Goal: Information Seeking & Learning: Learn about a topic

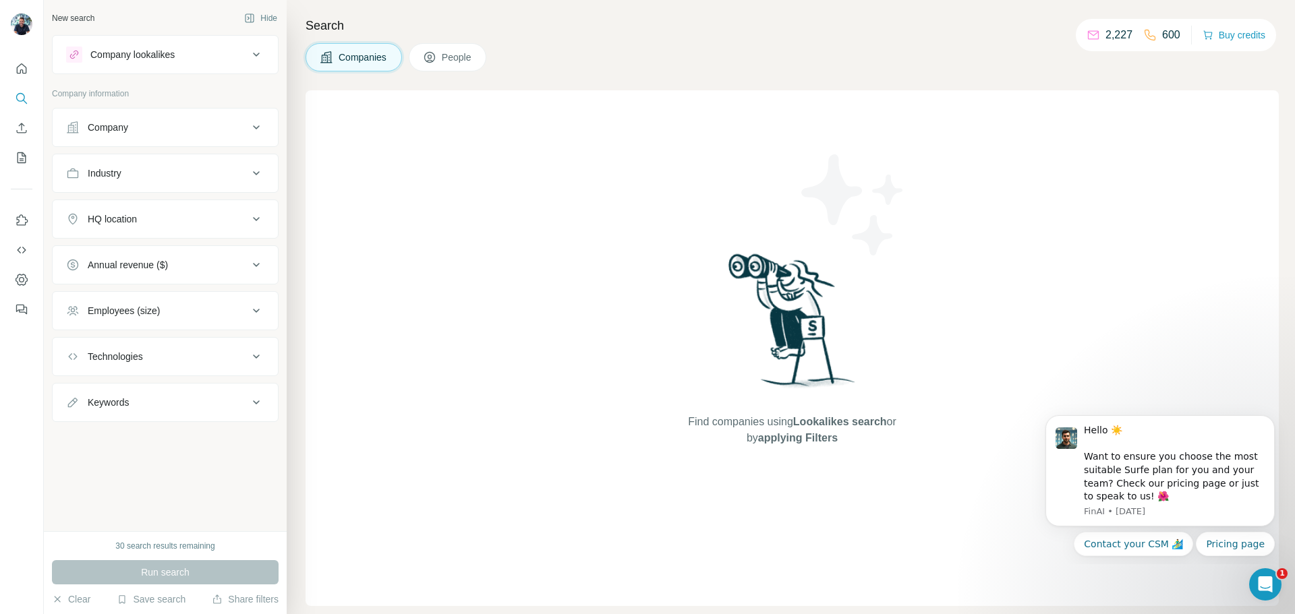
click at [150, 61] on div "Company lookalikes" at bounding box center [132, 54] width 84 height 13
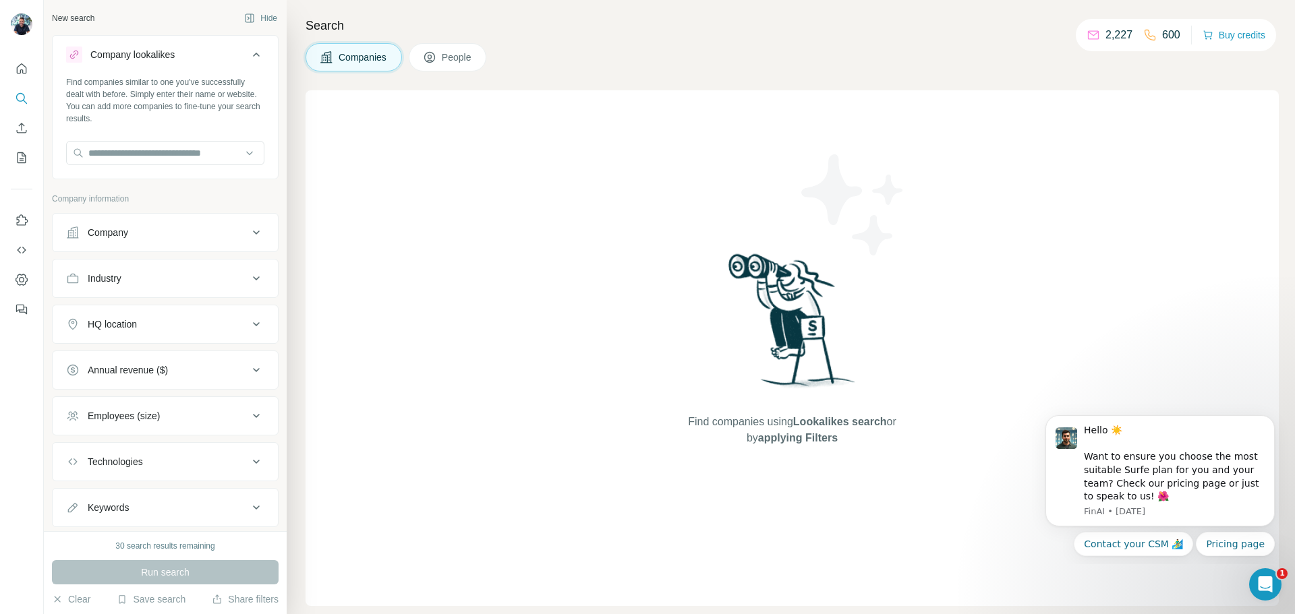
click at [124, 243] on button "Company" at bounding box center [165, 232] width 225 height 32
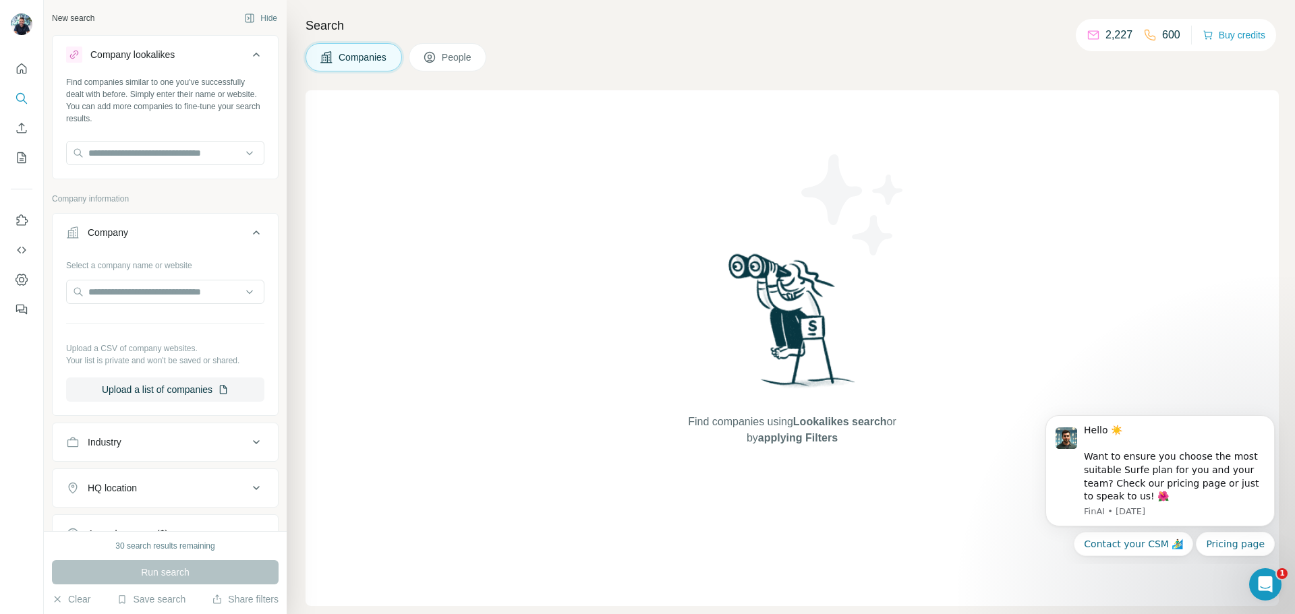
click at [131, 233] on div "Company" at bounding box center [157, 232] width 182 height 13
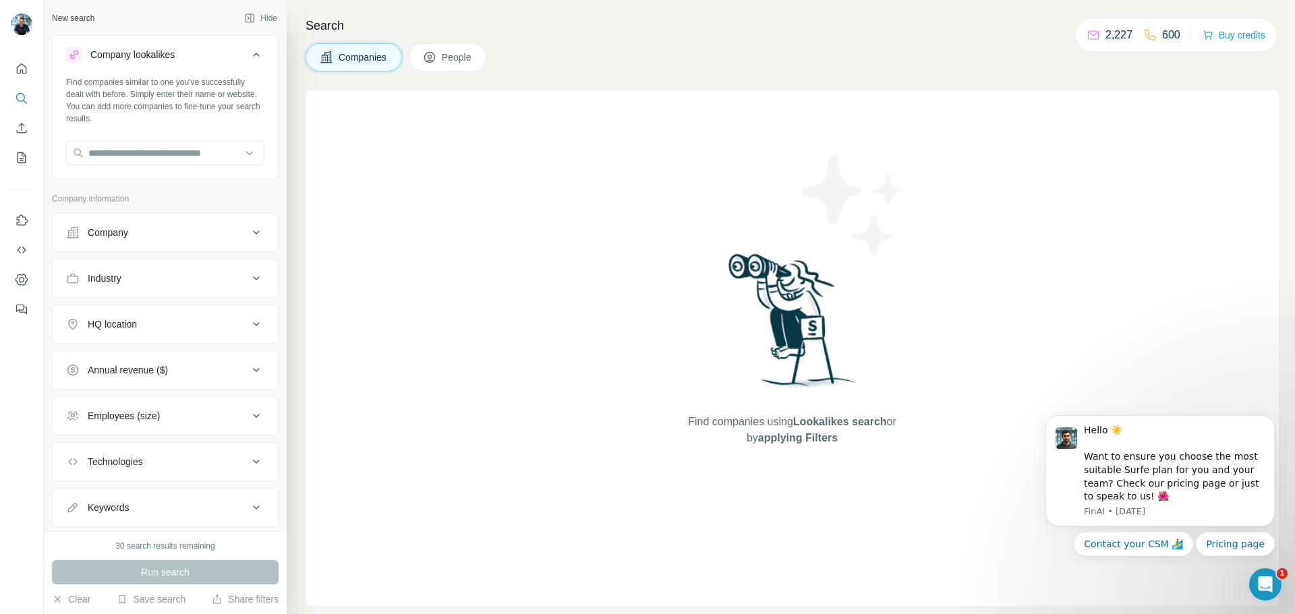
click at [119, 284] on div "Industry" at bounding box center [105, 278] width 34 height 13
click at [125, 317] on input at bounding box center [158, 312] width 167 height 15
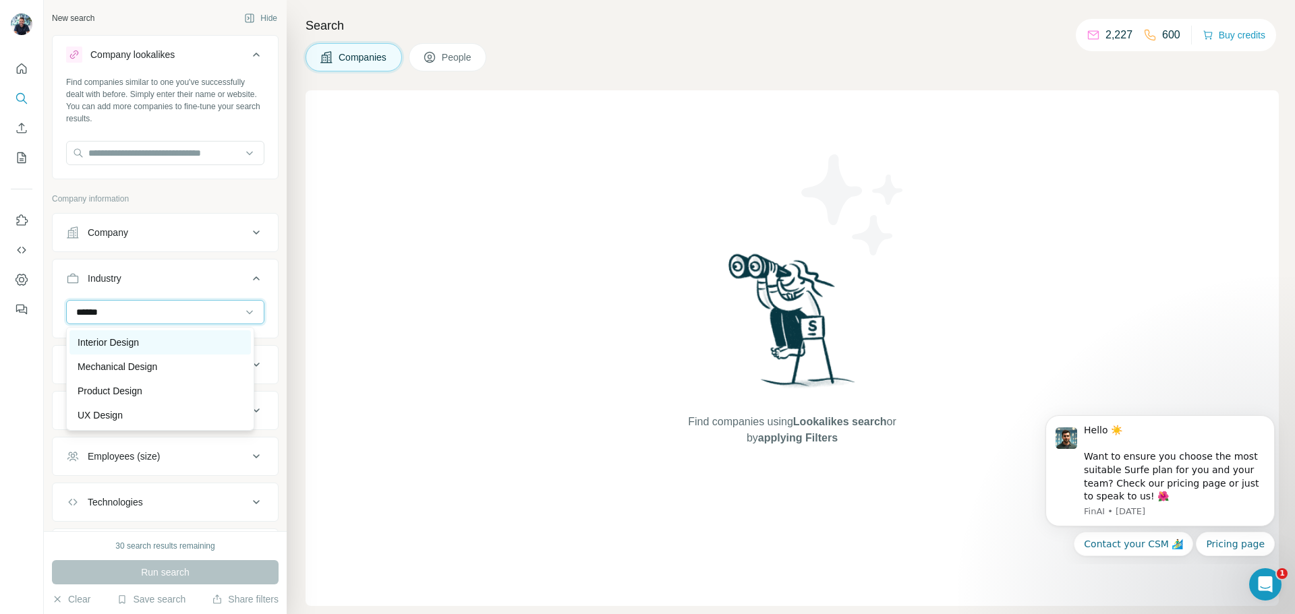
type input "******"
click at [103, 349] on p "Interior Design" at bounding box center [108, 342] width 61 height 13
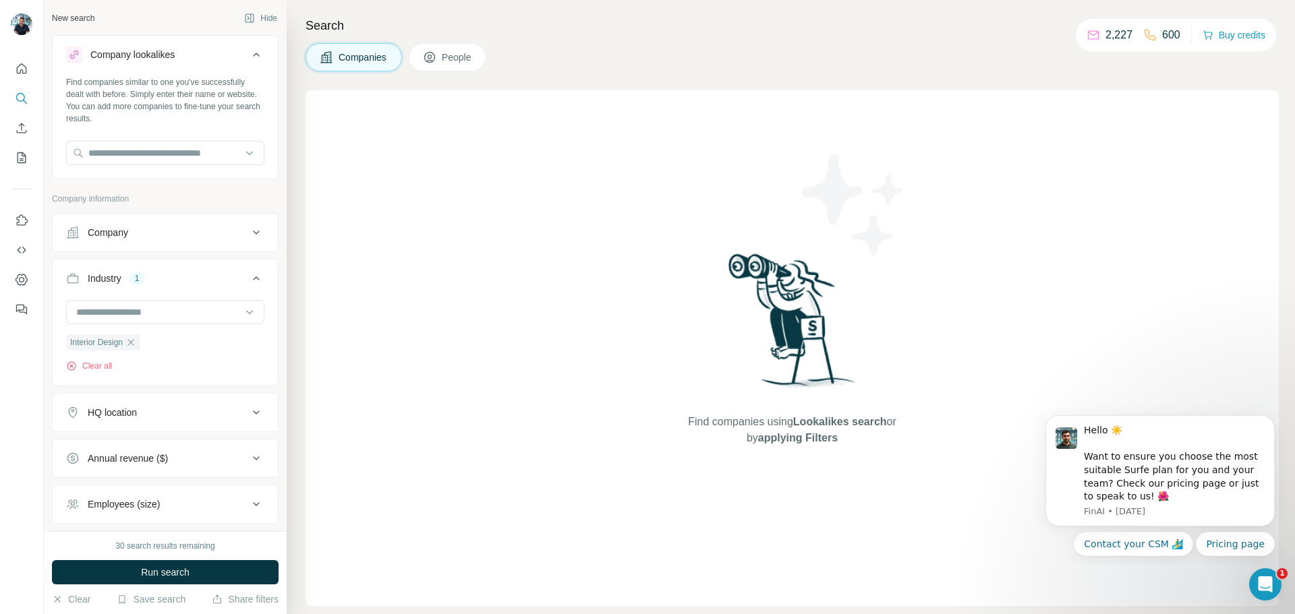
click at [134, 234] on div "Company" at bounding box center [157, 232] width 182 height 13
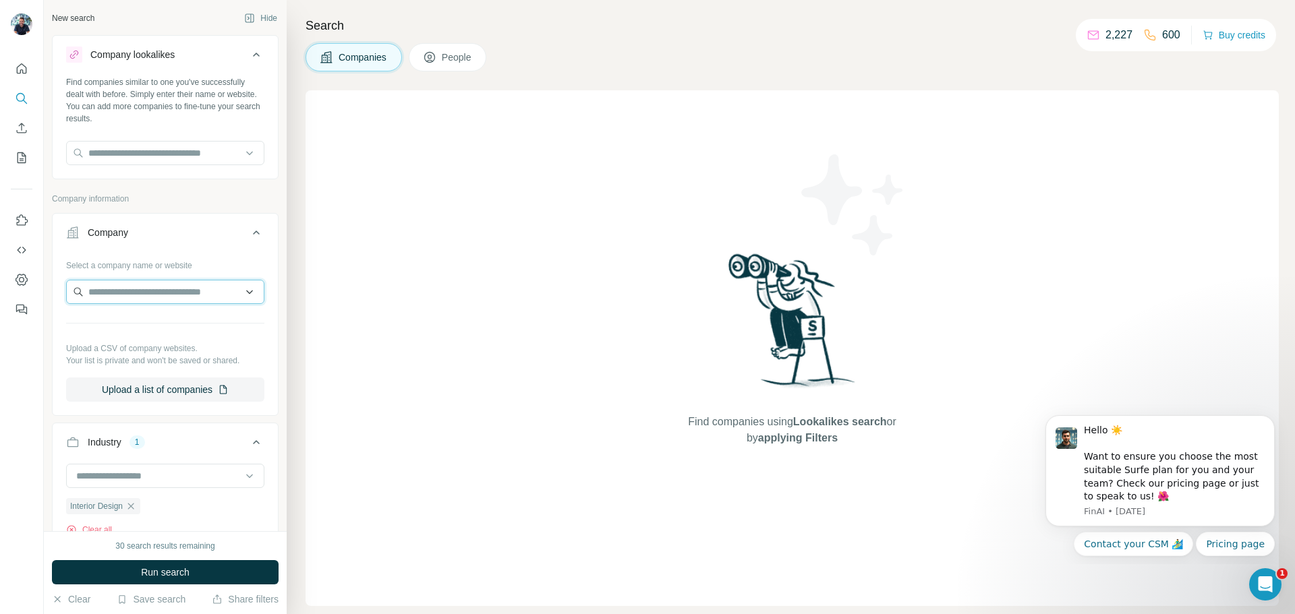
click at [109, 293] on input "text" at bounding box center [165, 292] width 198 height 24
click at [243, 297] on input "text" at bounding box center [165, 292] width 198 height 24
click at [271, 234] on div "New search Hide Company lookalikes Find companies similar to one you've success…" at bounding box center [165, 265] width 243 height 531
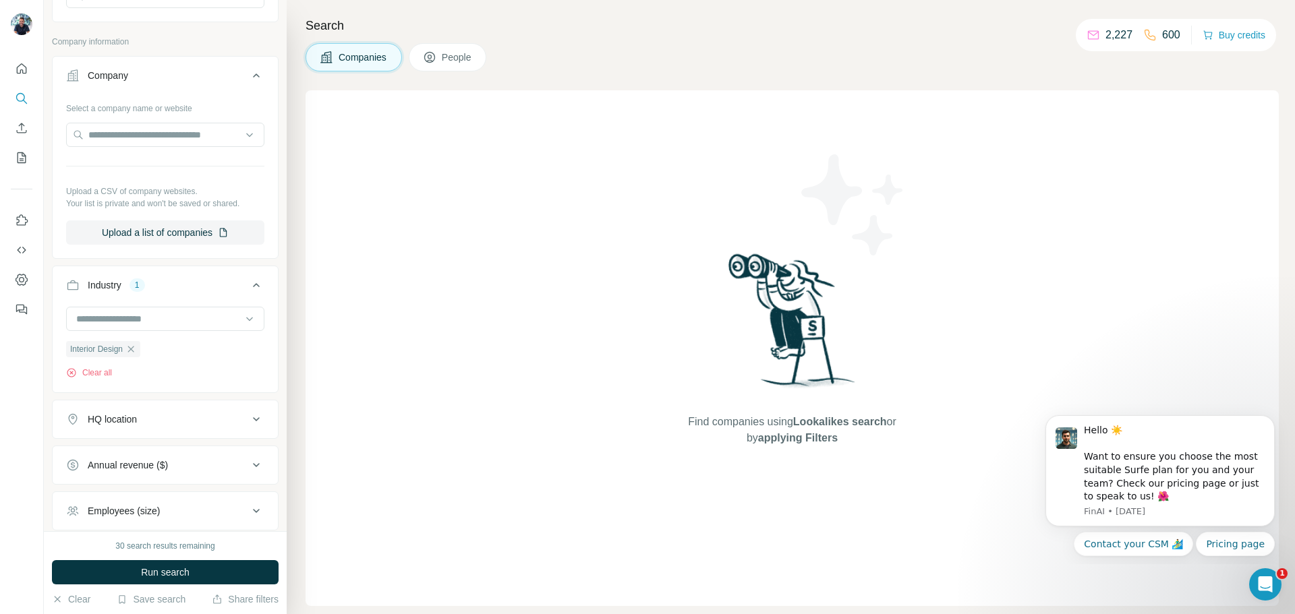
scroll to position [202, 0]
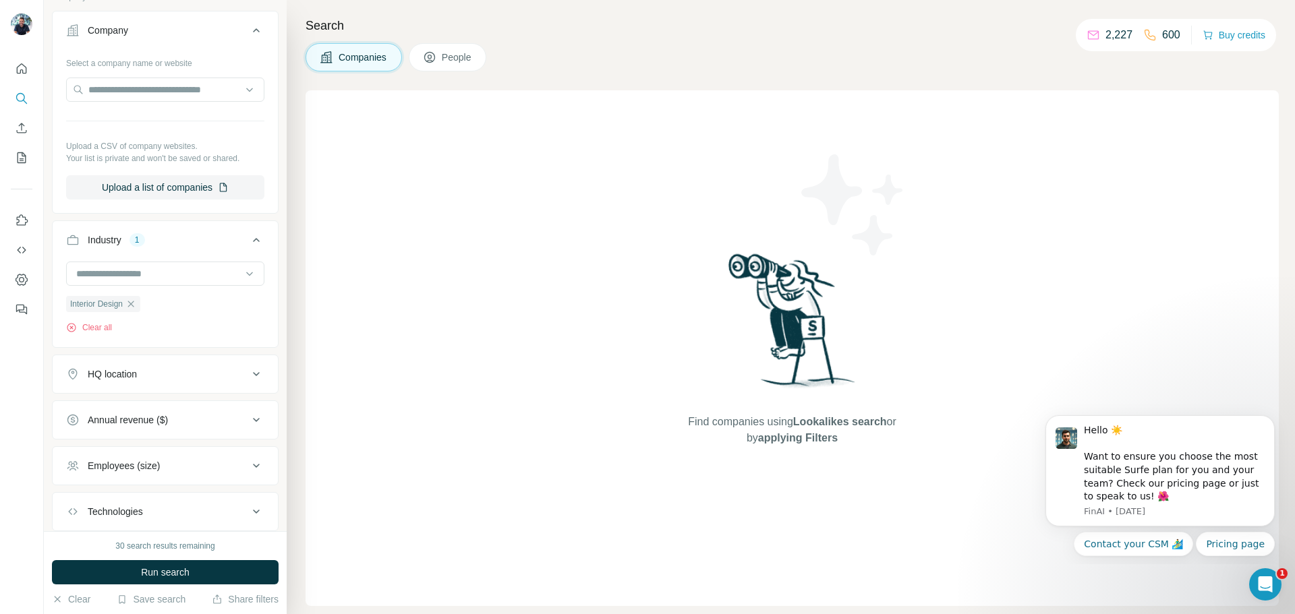
click at [134, 380] on div "HQ location" at bounding box center [112, 373] width 49 height 13
click at [117, 413] on input "text" at bounding box center [165, 408] width 198 height 24
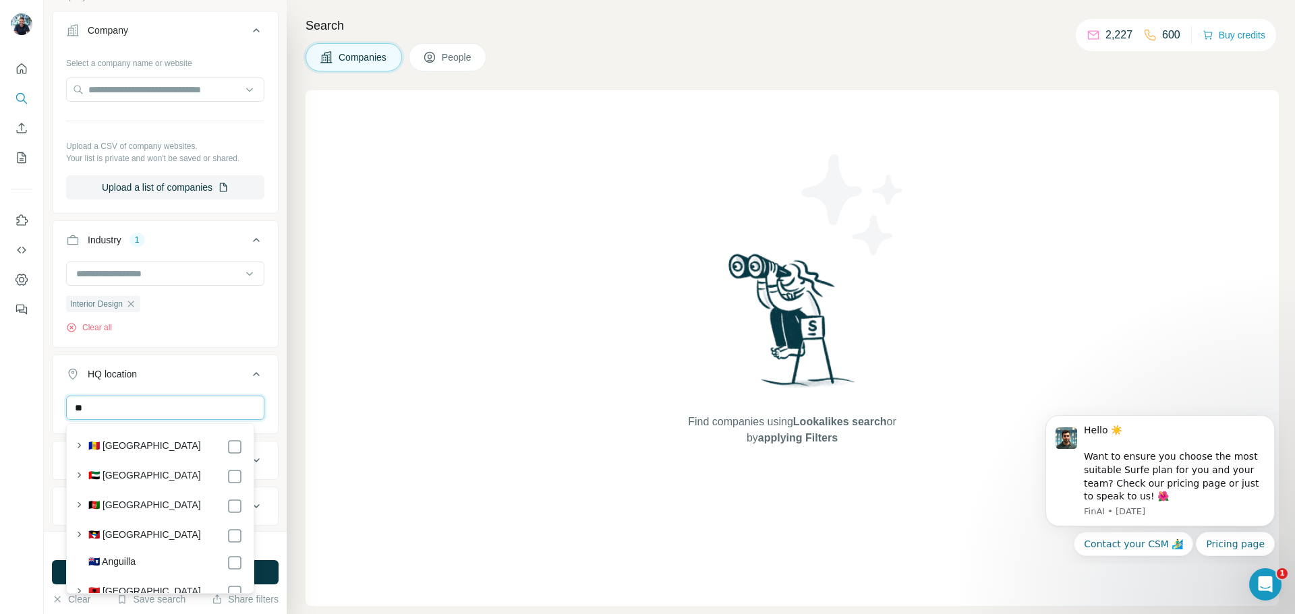
click at [113, 413] on input "**" at bounding box center [165, 408] width 198 height 24
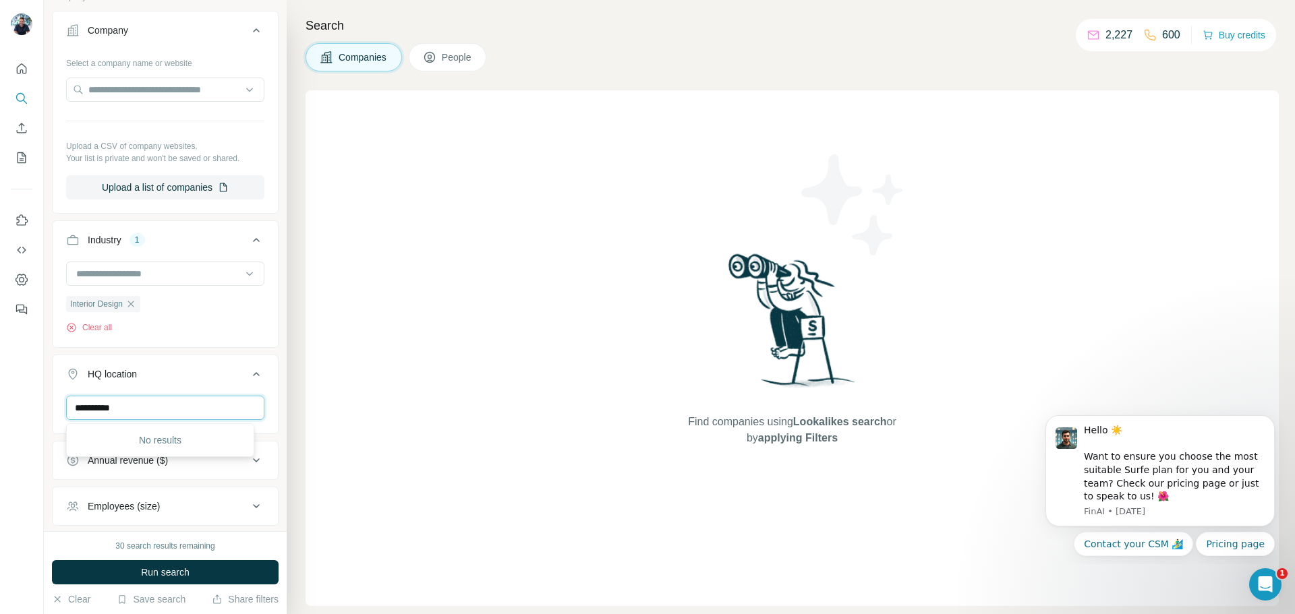
drag, startPoint x: 113, startPoint y: 413, endPoint x: 146, endPoint y: 413, distance: 33.0
click at [113, 413] on input "**********" at bounding box center [165, 408] width 198 height 24
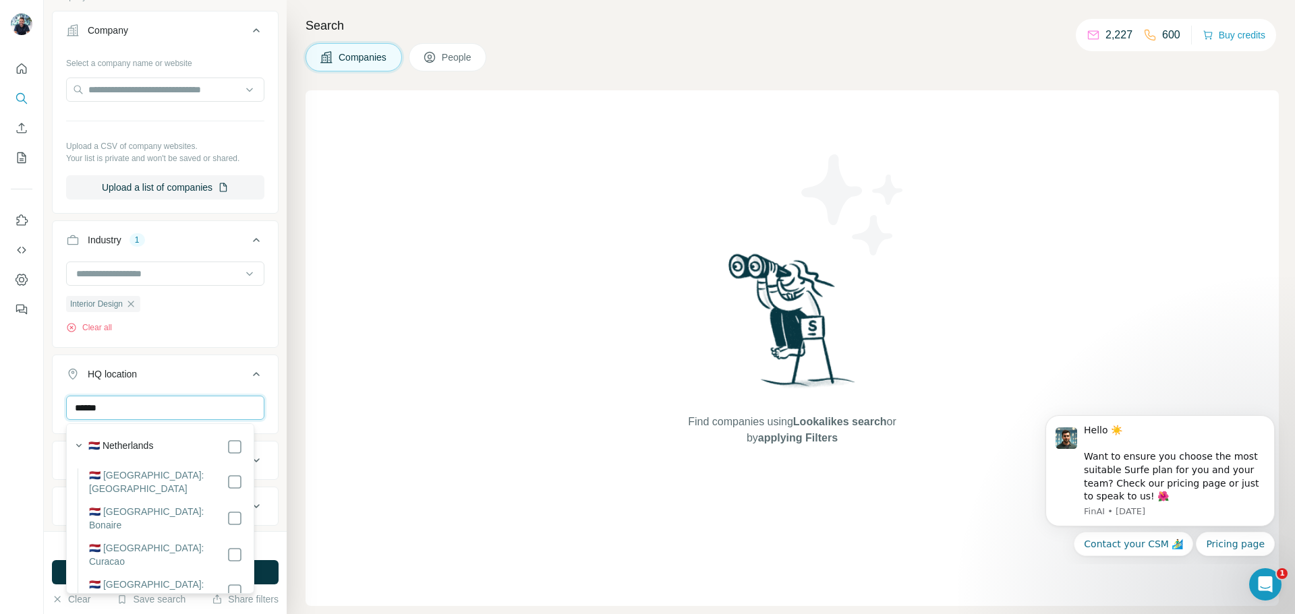
type input "******"
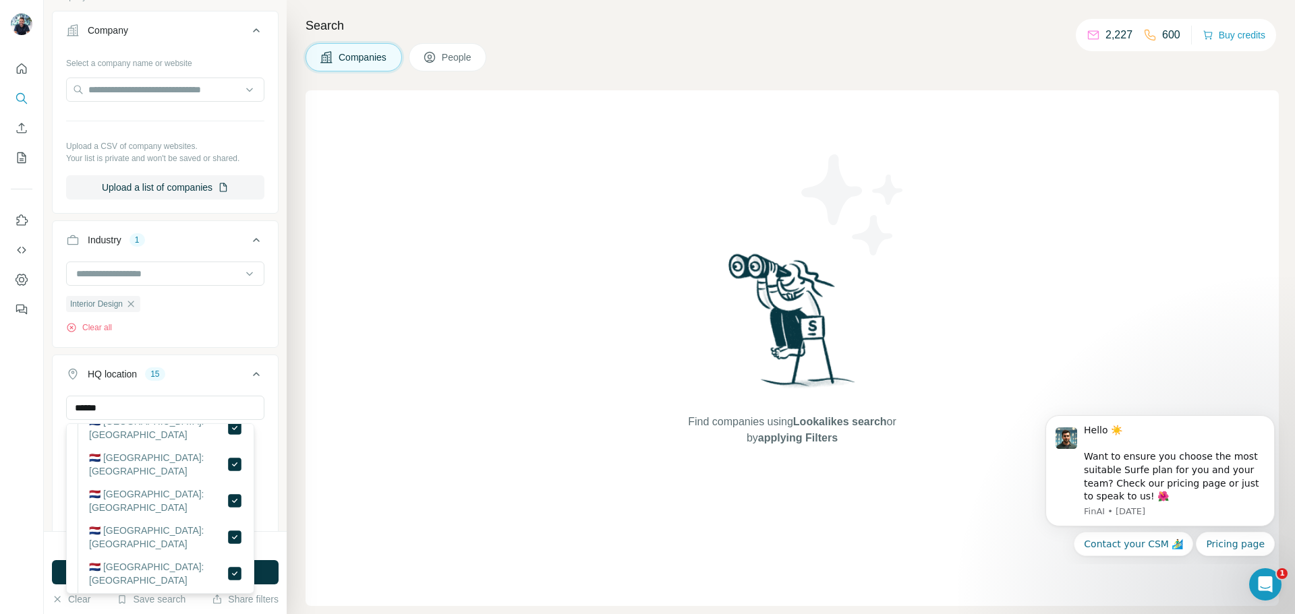
scroll to position [390, 0]
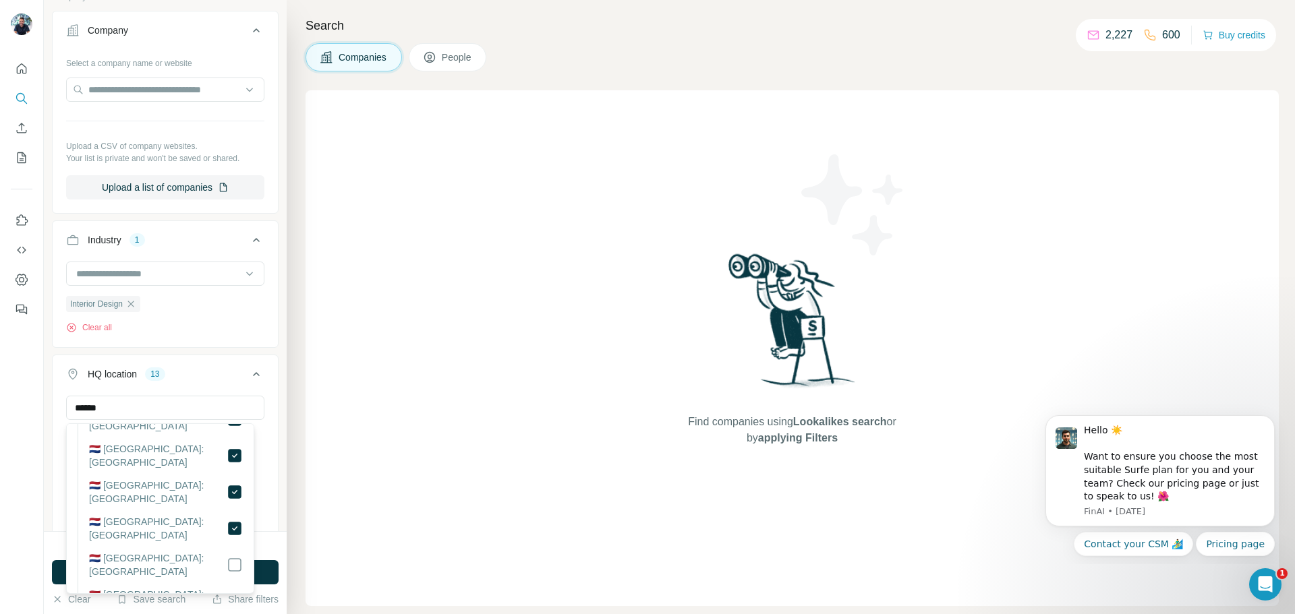
click at [266, 357] on div "HQ location 13 ****** [GEOGRAPHIC_DATA] Flevoland [GEOGRAPHIC_DATA] [GEOGRAPHIC…" at bounding box center [165, 455] width 227 height 201
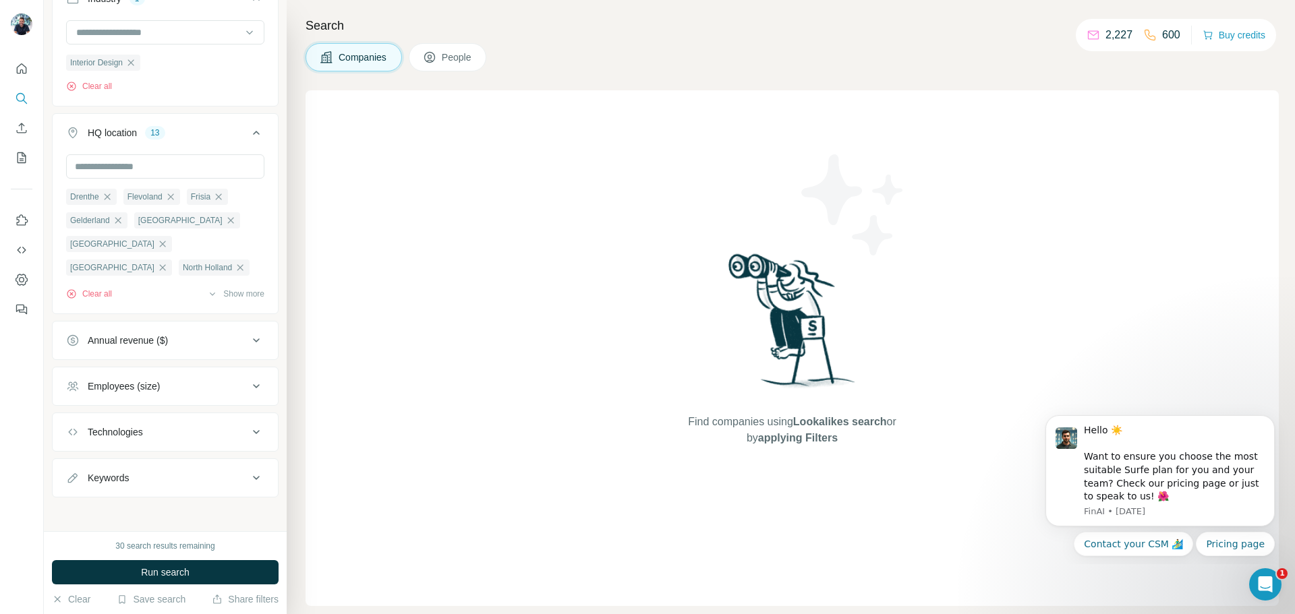
scroll to position [448, 0]
click at [145, 331] on div "Annual revenue ($)" at bounding box center [128, 336] width 80 height 13
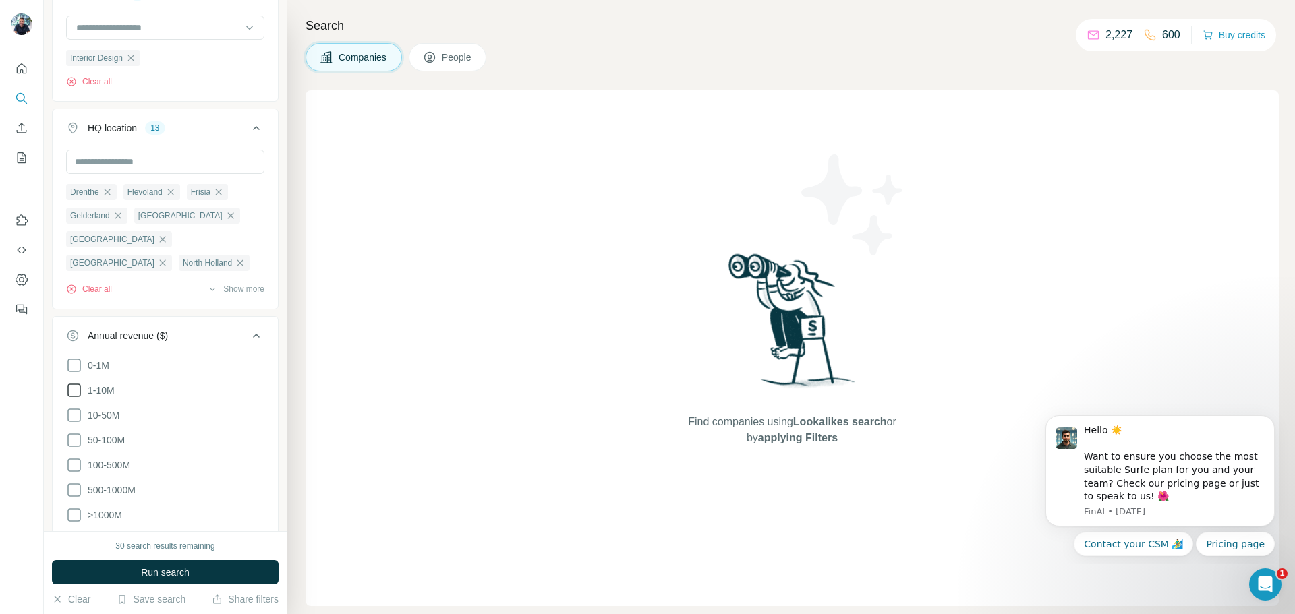
click at [77, 389] on icon at bounding box center [74, 390] width 16 height 16
click at [76, 361] on icon at bounding box center [74, 365] width 16 height 16
click at [248, 336] on icon at bounding box center [256, 336] width 16 height 16
click at [221, 372] on button "Employees (size)" at bounding box center [165, 382] width 225 height 32
click at [77, 436] on icon at bounding box center [74, 436] width 16 height 16
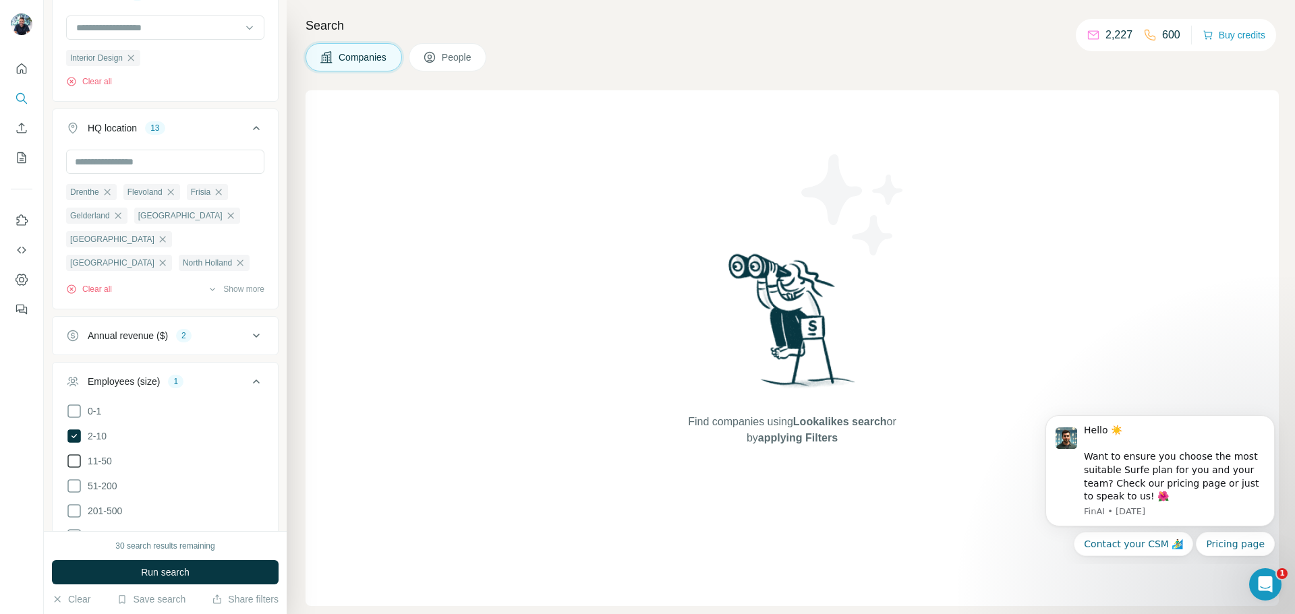
click at [74, 461] on icon at bounding box center [74, 461] width 16 height 16
click at [255, 381] on button "Employees (size) 2" at bounding box center [165, 384] width 225 height 38
click at [163, 429] on div "Technologies" at bounding box center [157, 427] width 182 height 13
click at [135, 463] on input "text" at bounding box center [165, 461] width 198 height 24
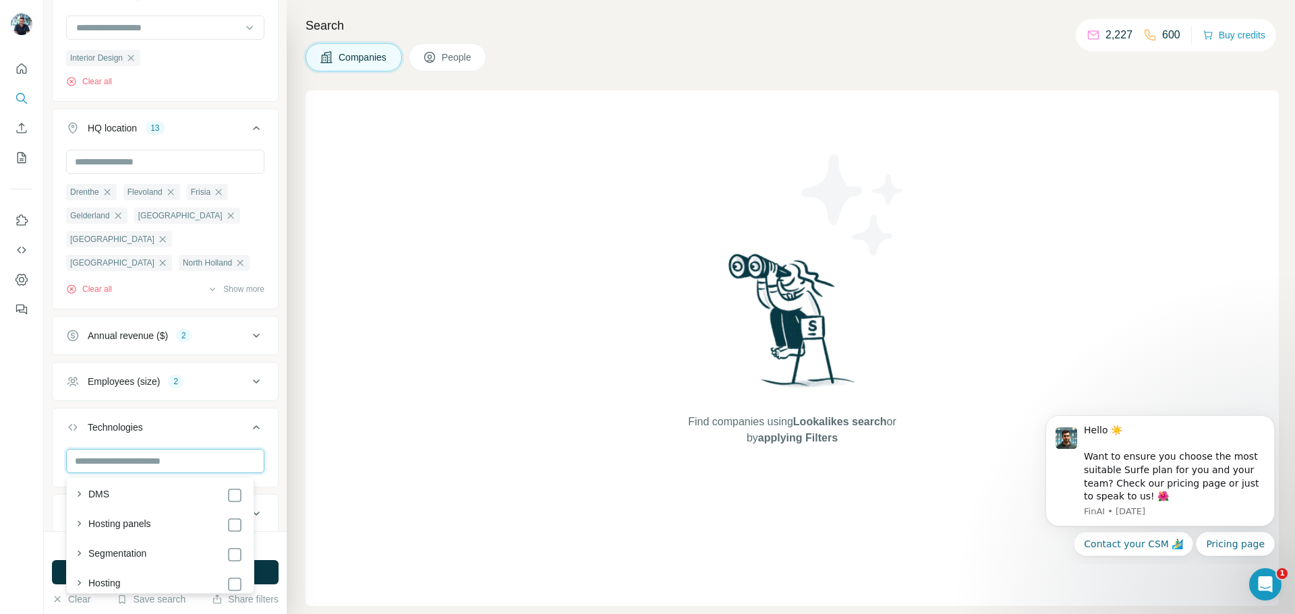
scroll to position [1631, 0]
click at [50, 417] on div "New search Hide Company lookalikes Find companies similar to one you've success…" at bounding box center [165, 265] width 243 height 531
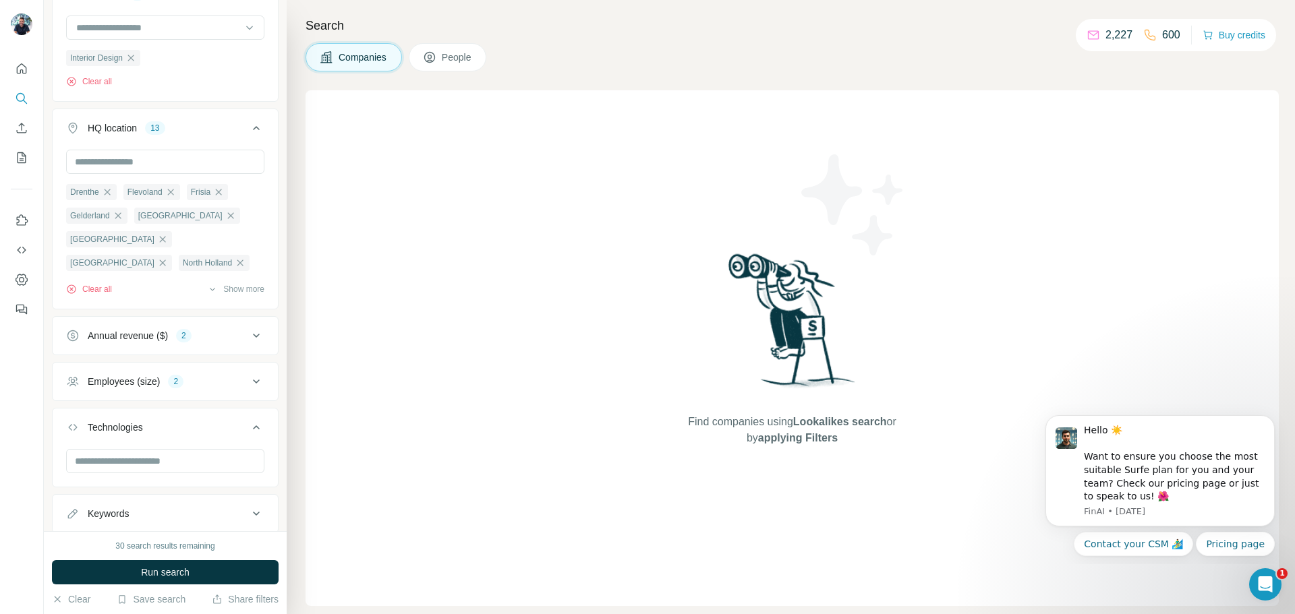
click at [93, 514] on div "Keywords" at bounding box center [108, 513] width 41 height 13
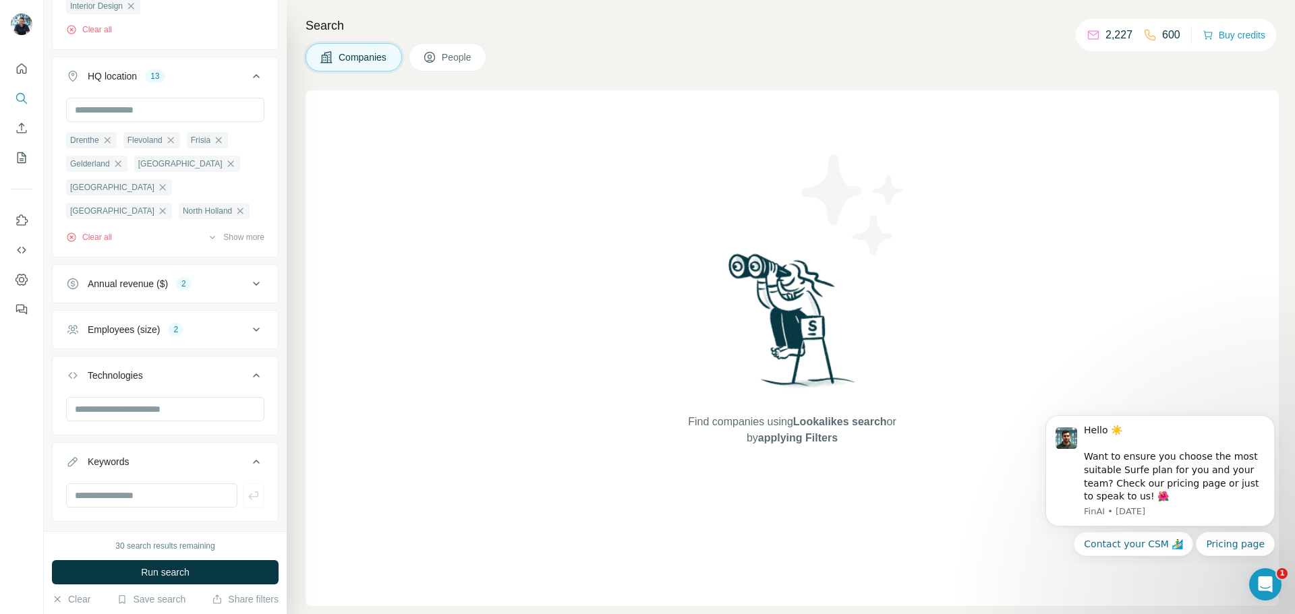
scroll to position [529, 0]
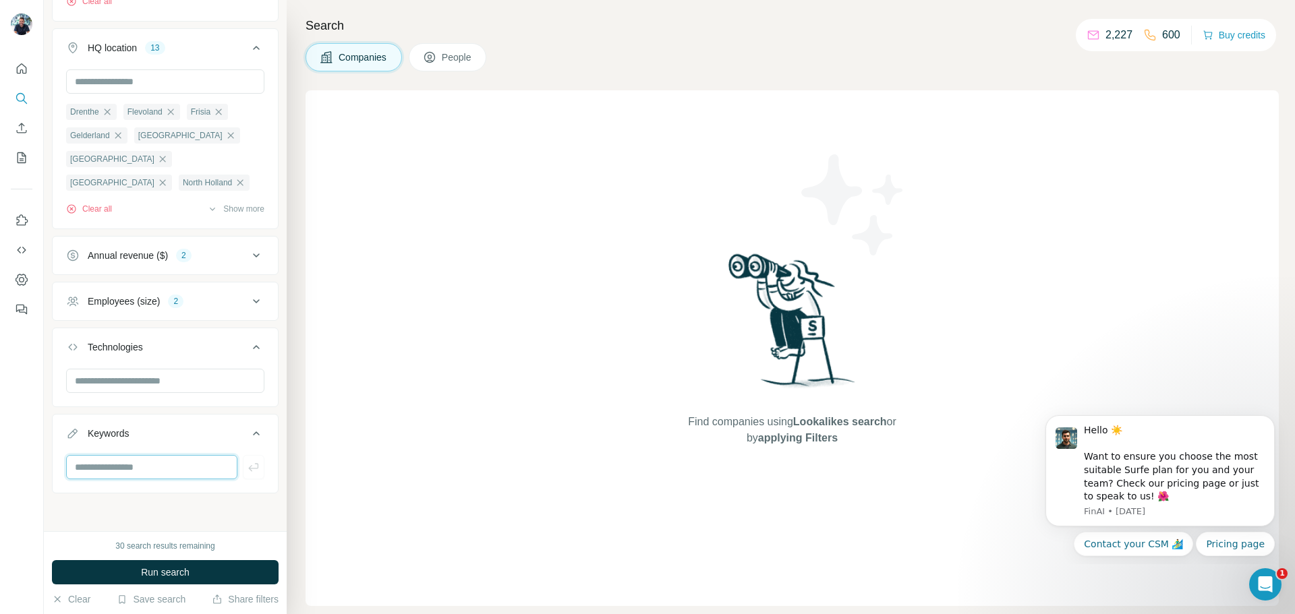
click at [163, 463] on input "text" at bounding box center [151, 467] width 171 height 24
type input "**********"
click at [193, 566] on button "Run search" at bounding box center [165, 572] width 227 height 24
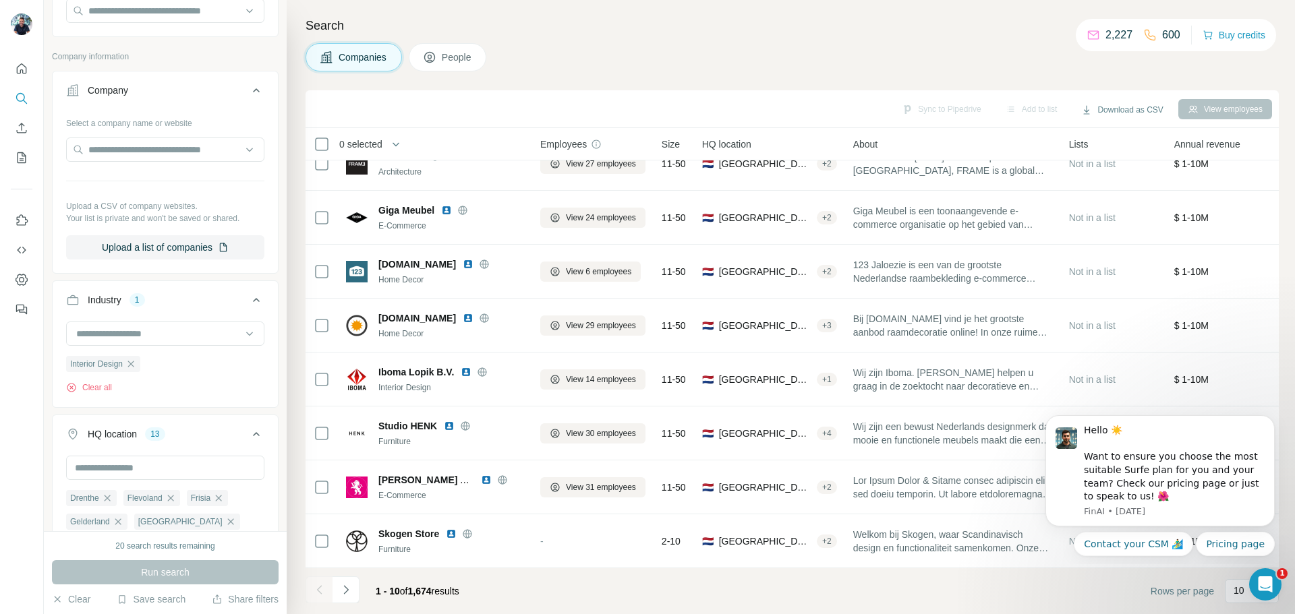
scroll to position [125, 0]
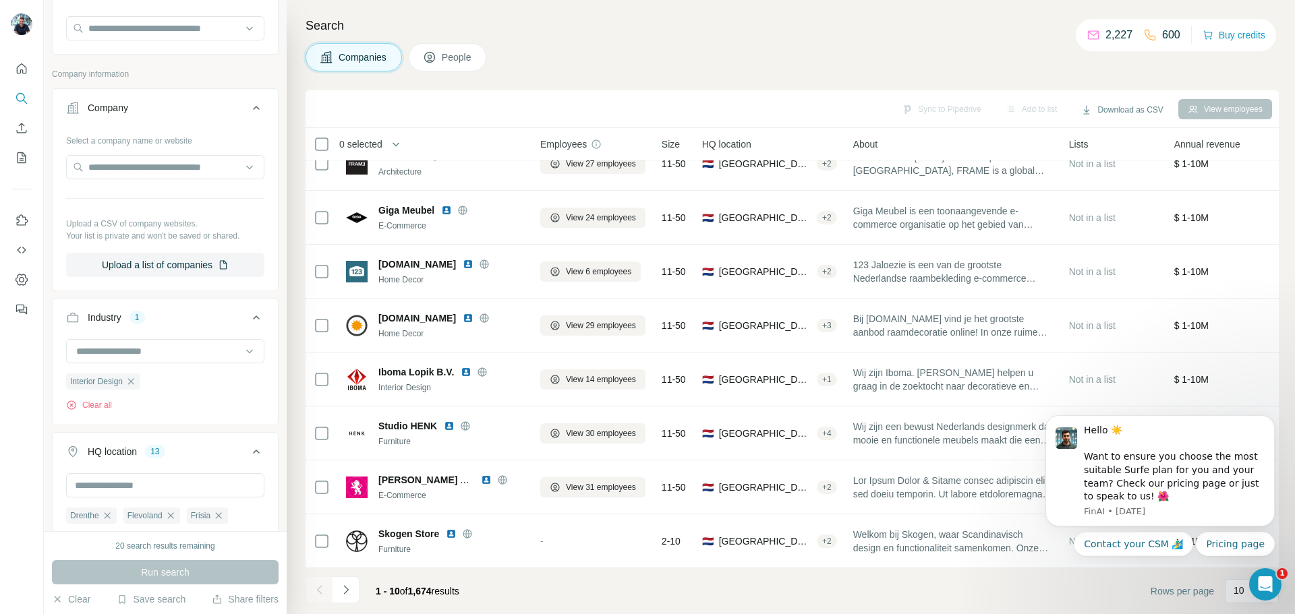
click at [248, 320] on icon at bounding box center [256, 318] width 16 height 16
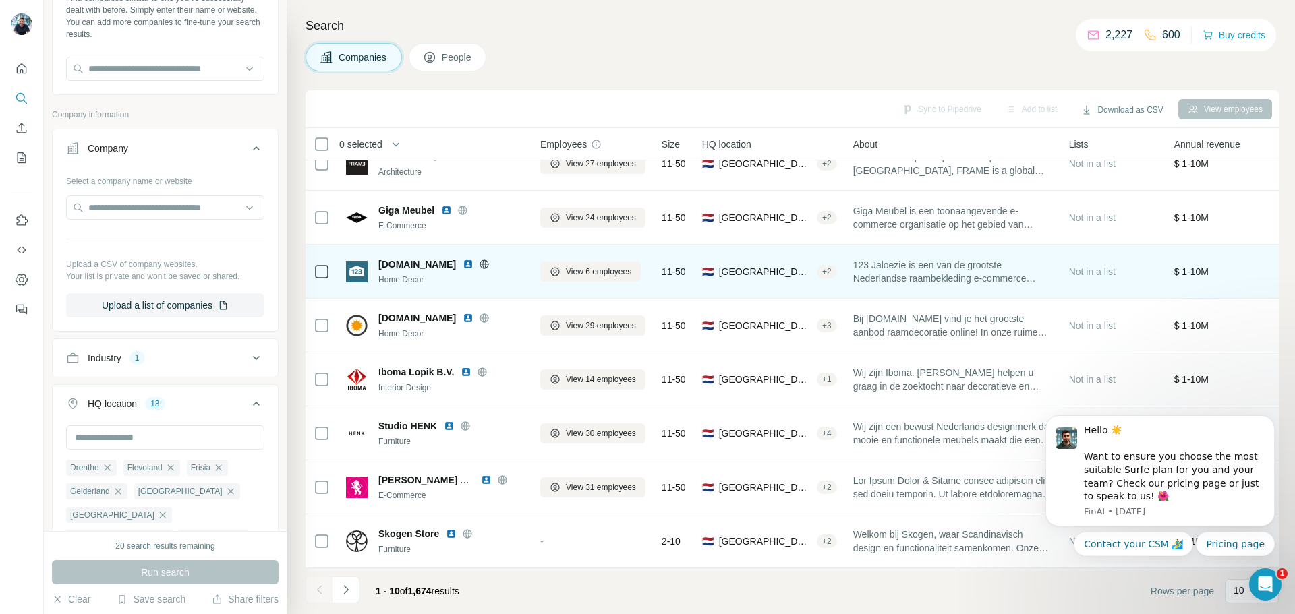
scroll to position [0, 0]
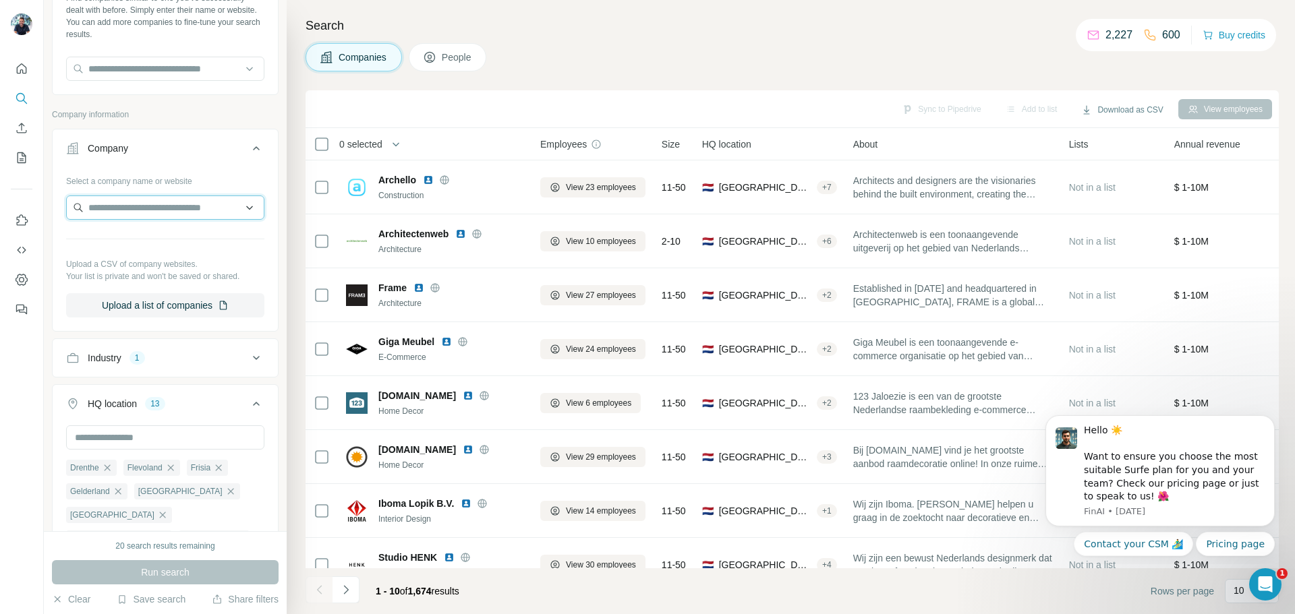
click at [146, 211] on input "text" at bounding box center [165, 208] width 198 height 24
click at [175, 71] on input "text" at bounding box center [165, 69] width 198 height 24
drag, startPoint x: 185, startPoint y: 65, endPoint x: 0, endPoint y: 80, distance: 186.1
click at [0, 81] on div "New search Hide Company lookalikes Find companies similar to one you've success…" at bounding box center [647, 307] width 1295 height 614
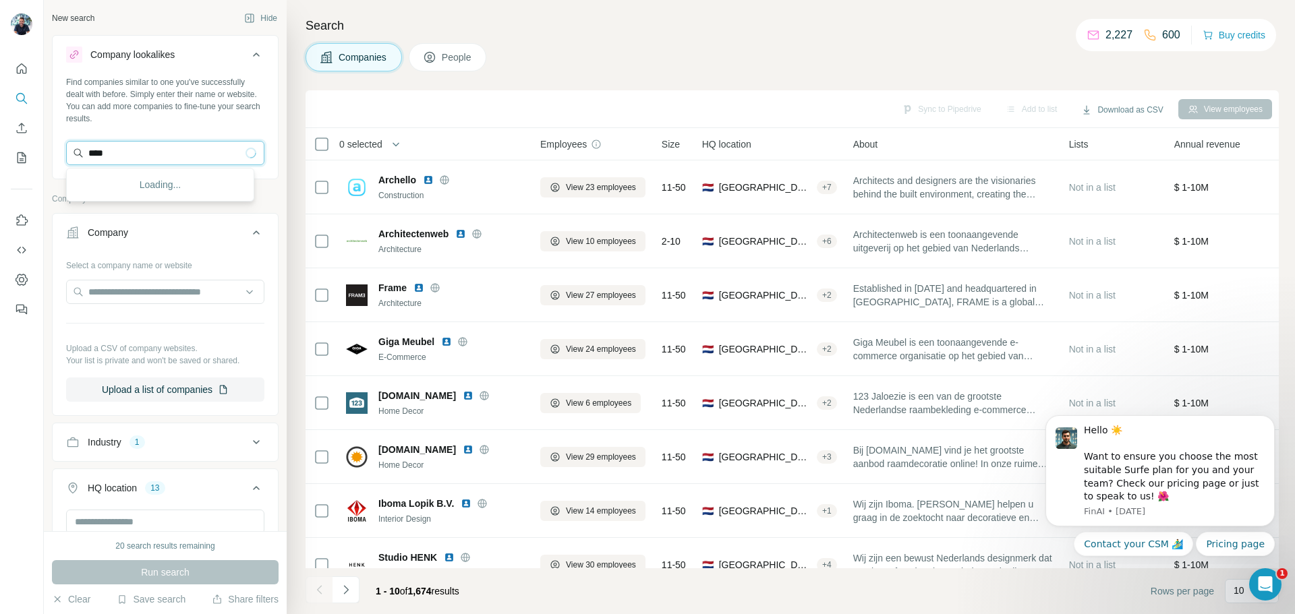
click at [126, 151] on input "****" at bounding box center [165, 153] width 198 height 24
drag, startPoint x: 125, startPoint y: 152, endPoint x: 0, endPoint y: 125, distance: 128.1
click at [0, 126] on div "New search Hide Company lookalikes Find companies similar to one you've success…" at bounding box center [647, 307] width 1295 height 614
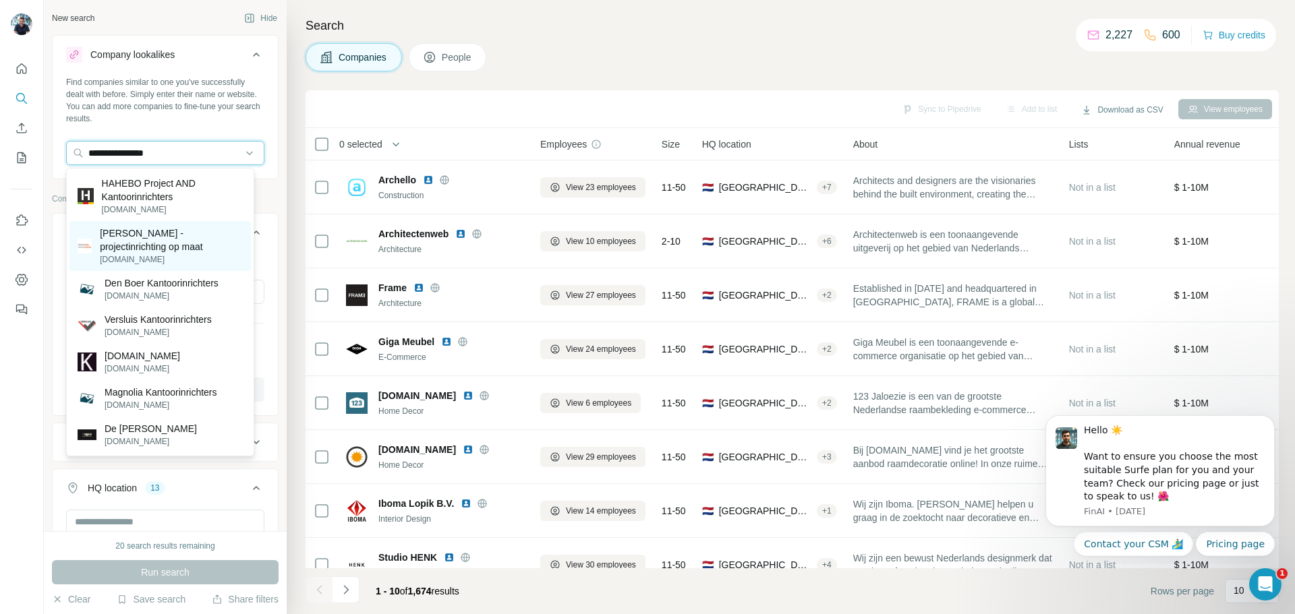
type input "**********"
click at [128, 243] on p "[PERSON_NAME] - projectinrichting op maat" at bounding box center [171, 240] width 143 height 27
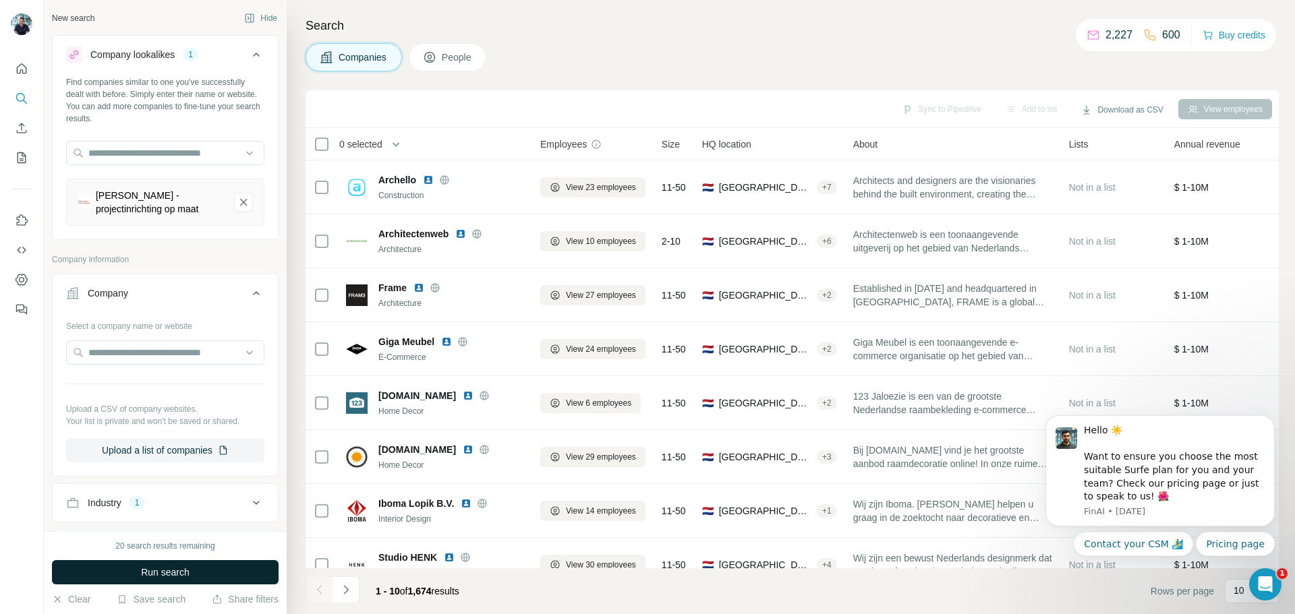
click at [177, 573] on span "Run search" at bounding box center [165, 572] width 49 height 13
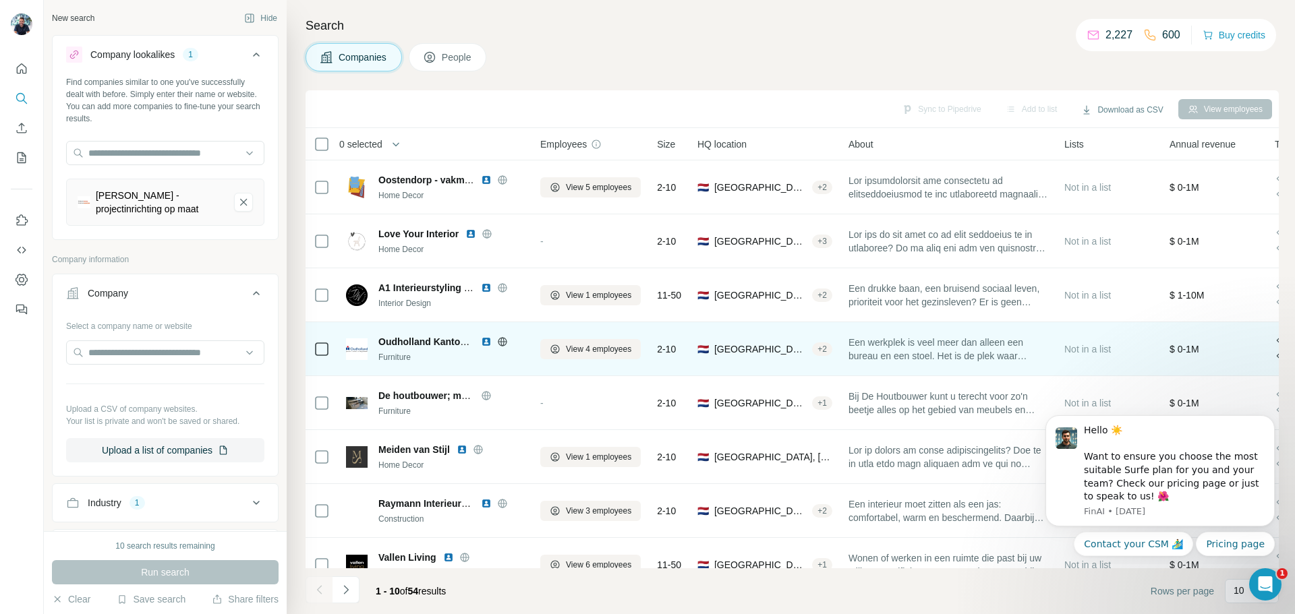
scroll to position [138, 0]
